Goal: Task Accomplishment & Management: Use online tool/utility

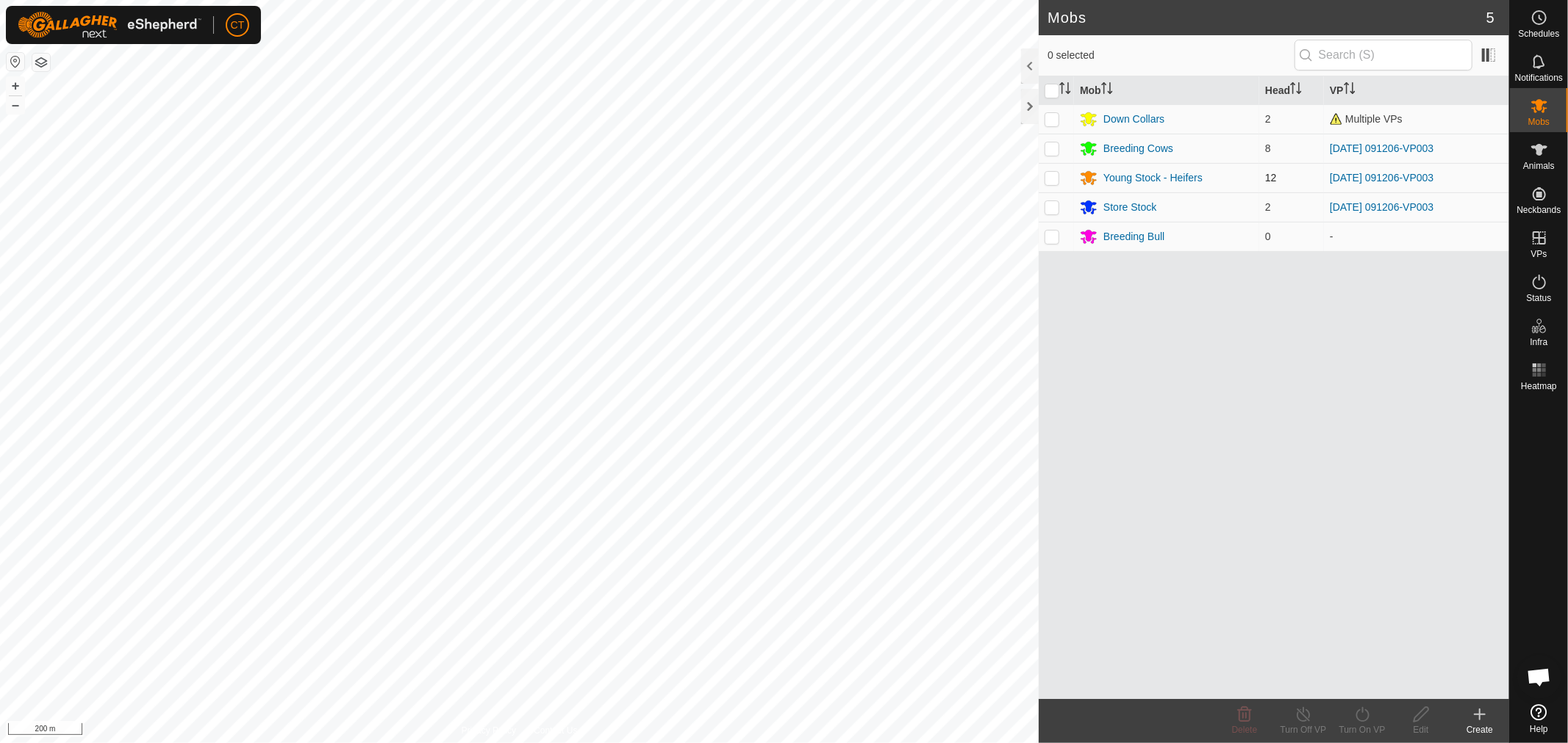
drag, startPoint x: 1053, startPoint y: 150, endPoint x: 1048, endPoint y: 164, distance: 14.9
click at [1053, 150] on p-checkbox at bounding box center [1051, 148] width 14 height 12
checkbox input "true"
click at [1048, 183] on p-checkbox at bounding box center [1051, 178] width 14 height 12
checkbox input "true"
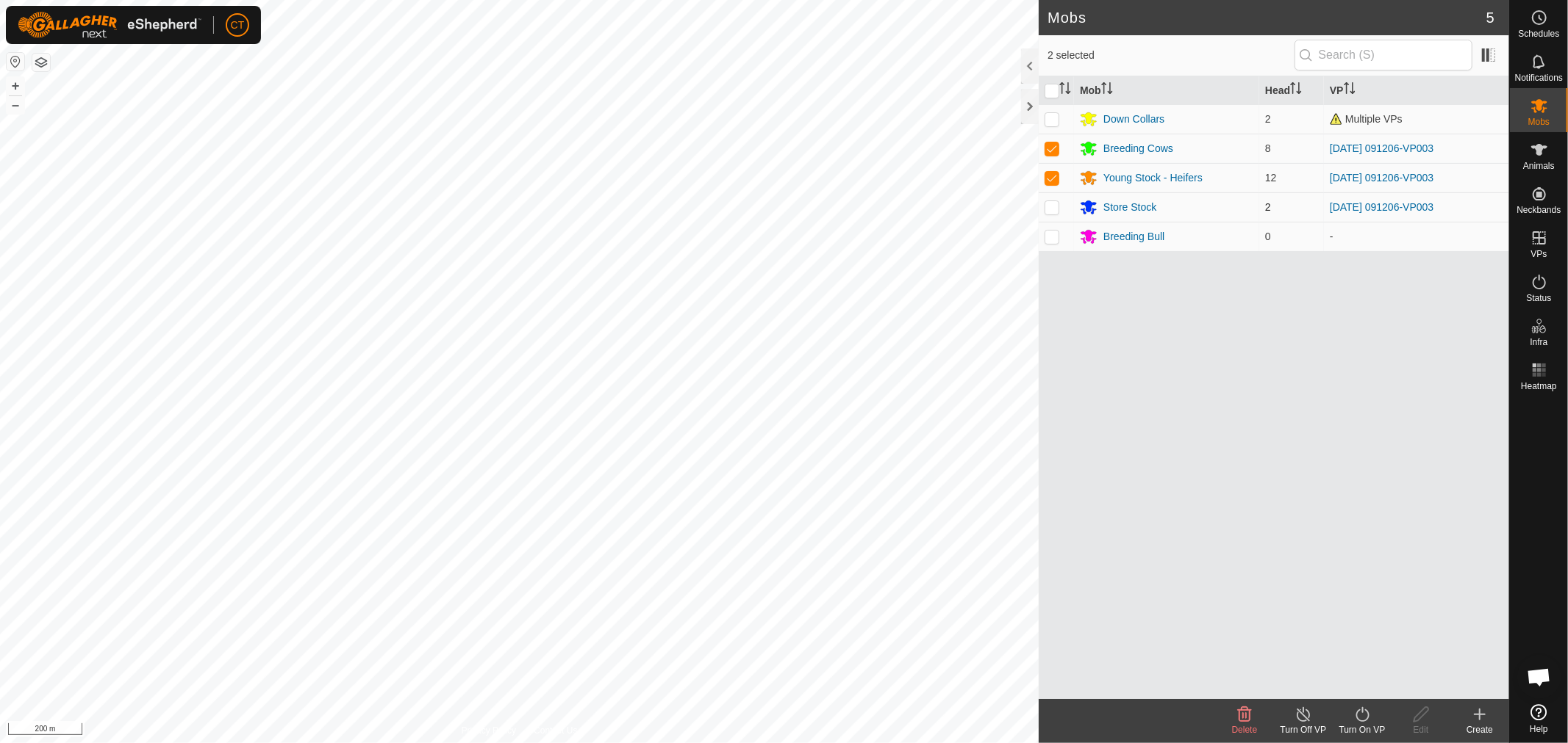
click at [1053, 208] on p-checkbox at bounding box center [1051, 208] width 14 height 12
checkbox input "true"
click at [1363, 716] on icon at bounding box center [1362, 714] width 18 height 17
click at [1358, 679] on link "Now" at bounding box center [1406, 682] width 146 height 30
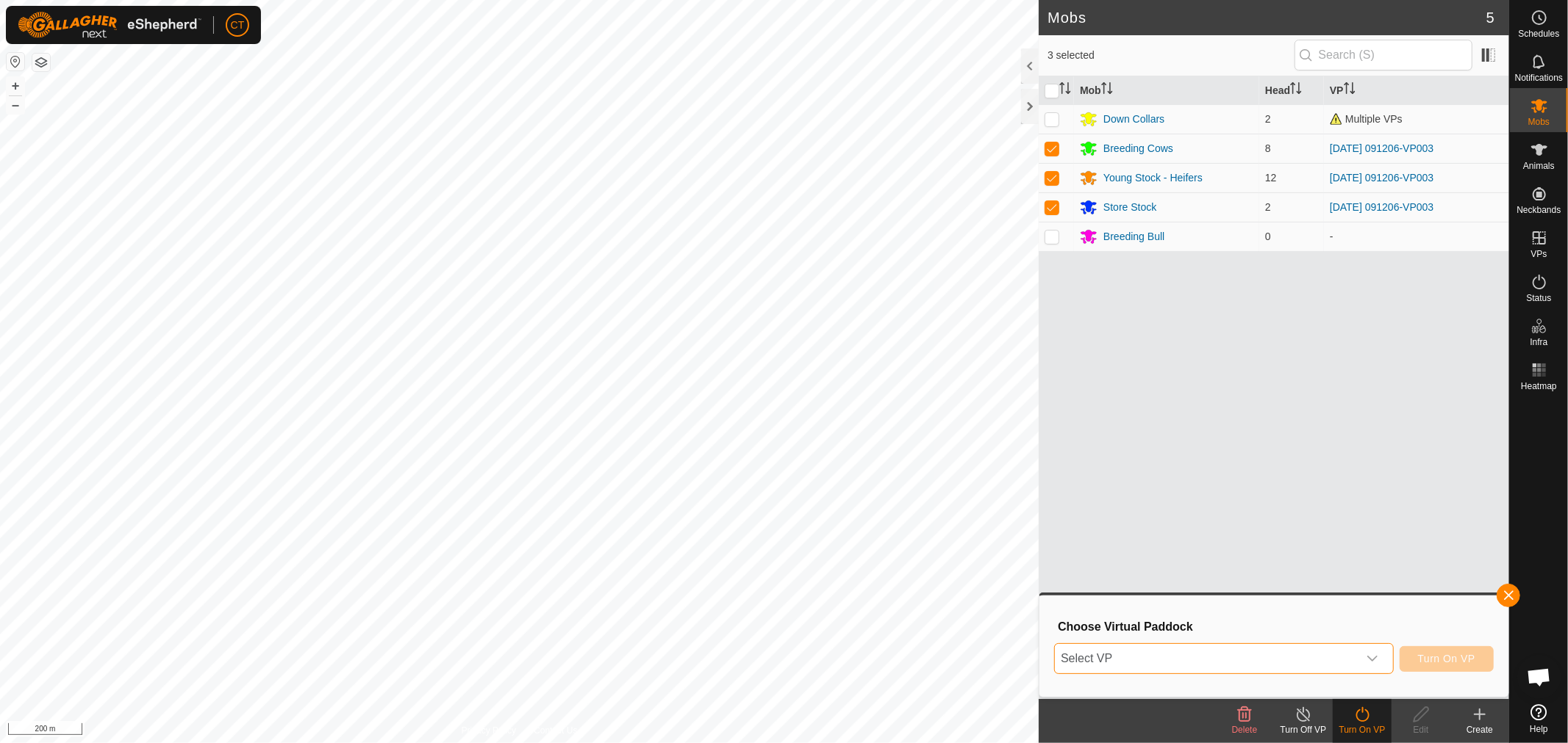
click at [1221, 663] on span "Select VP" at bounding box center [1207, 659] width 303 height 30
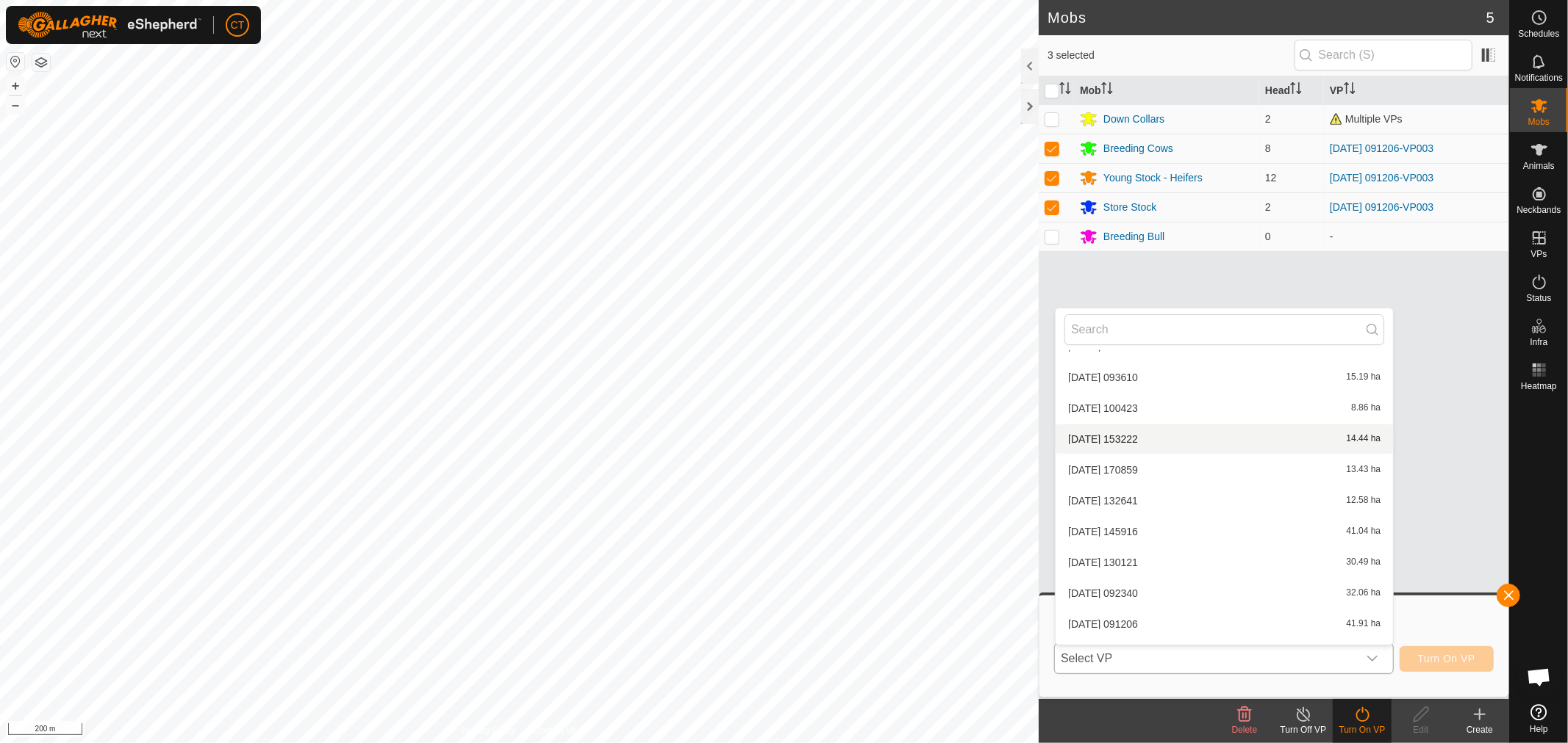
scroll to position [1157, 0]
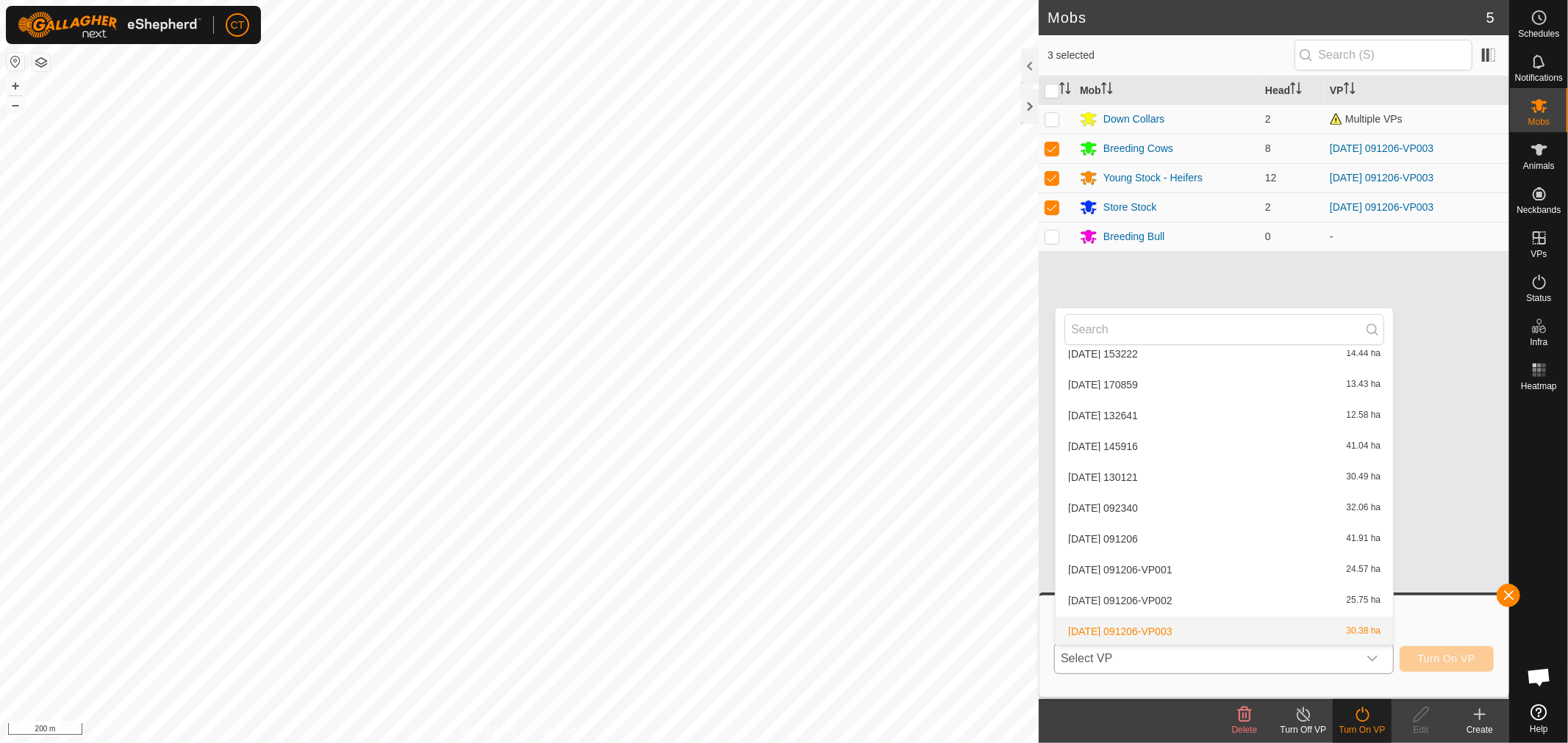
click at [1210, 635] on li "[DATE] 091206-VP003 30.38 ha" at bounding box center [1224, 632] width 337 height 30
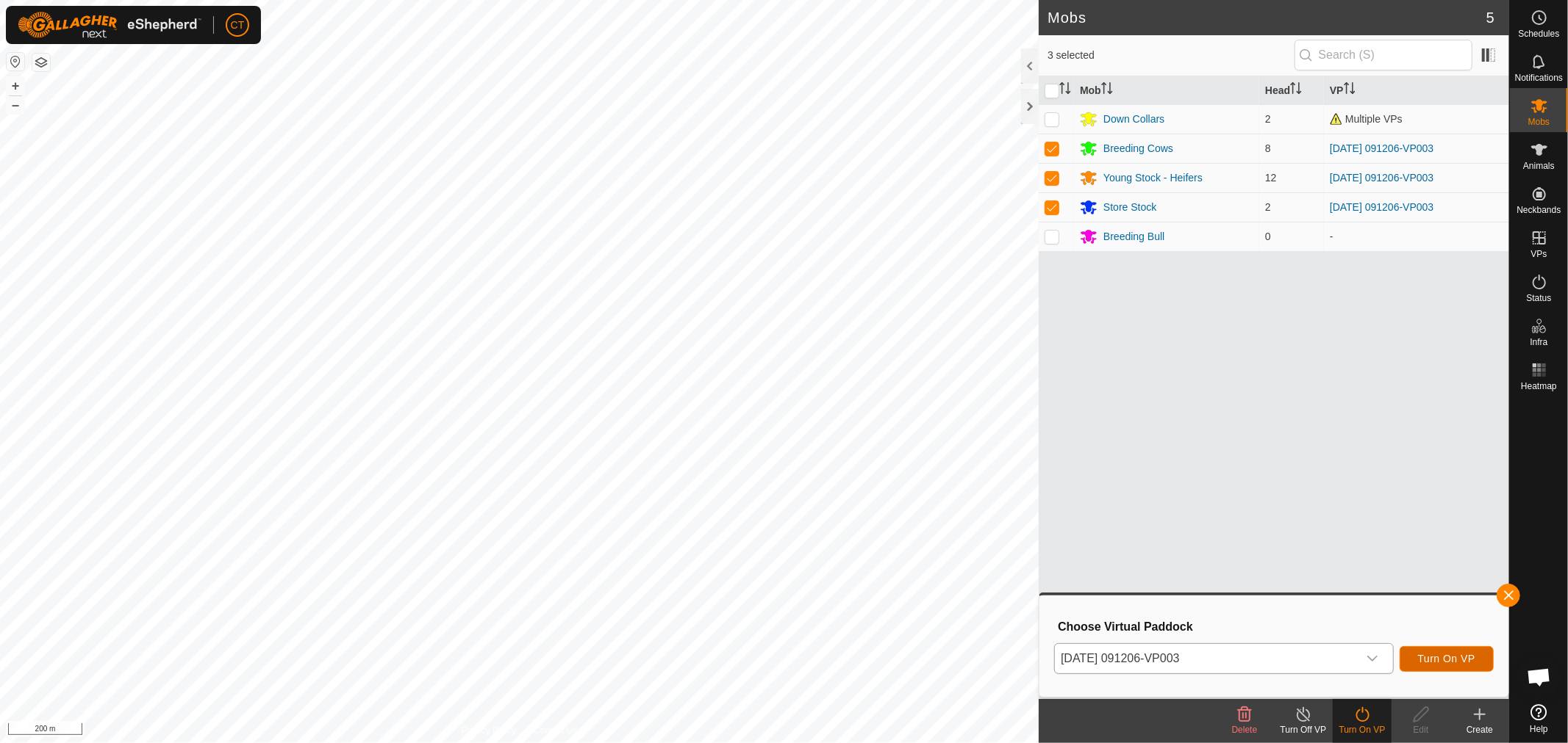
click at [1451, 654] on span "Turn On VP" at bounding box center [1447, 659] width 58 height 12
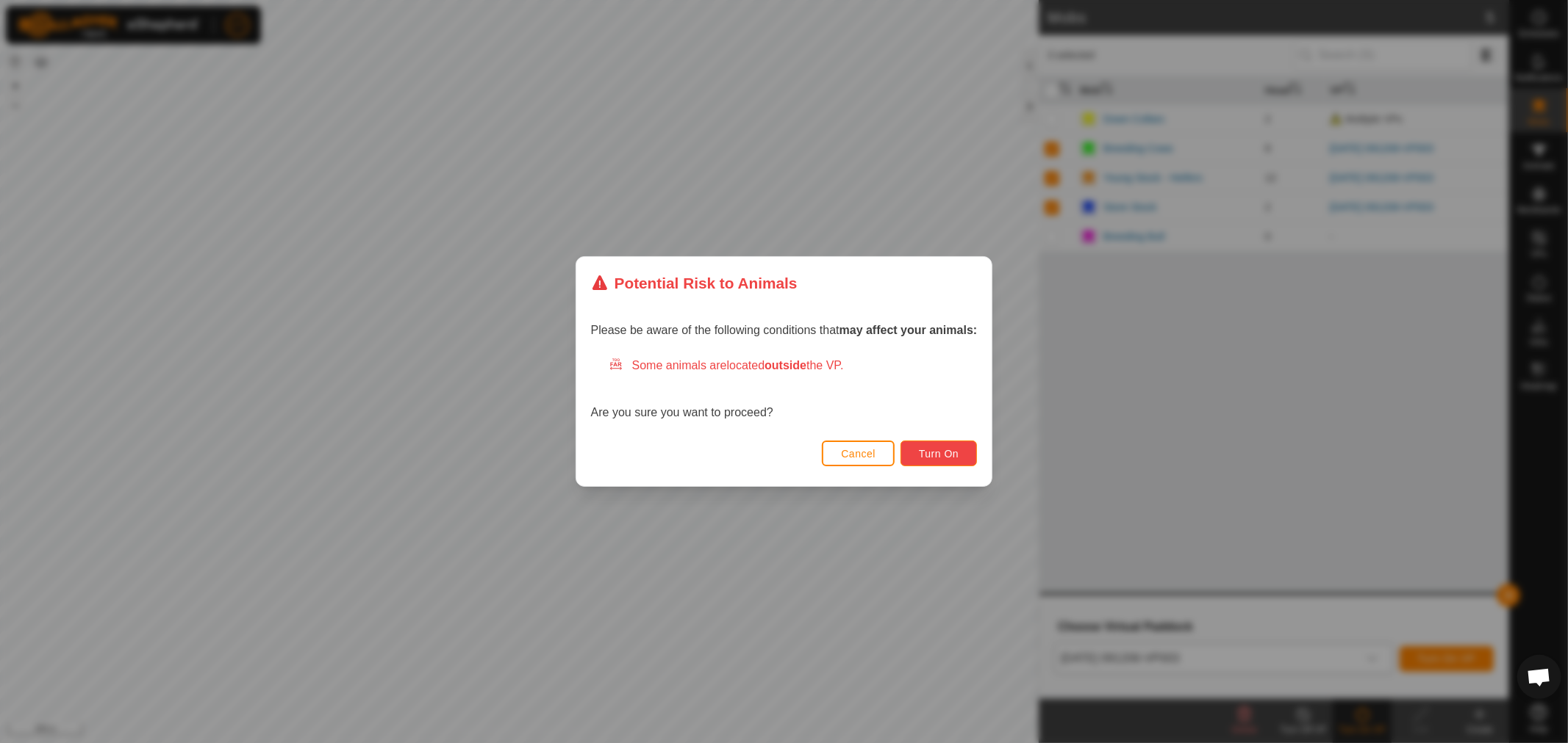
click at [949, 448] on span "Turn On" at bounding box center [938, 454] width 39 height 12
